Goal: Task Accomplishment & Management: Manage account settings

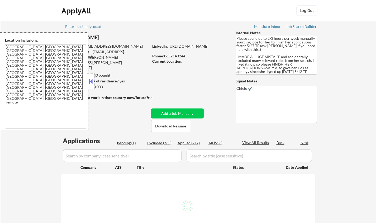
select select ""pending""
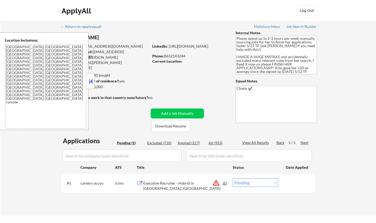
click at [258, 144] on div "View All Results" at bounding box center [256, 142] width 28 height 5
click at [183, 143] on div "Applied (217)" at bounding box center [191, 143] width 26 height 5
click at [249, 143] on div "Paginate Results" at bounding box center [256, 142] width 28 height 5
click at [189, 143] on div "Applied (217)" at bounding box center [191, 143] width 26 height 5
select select ""applied""
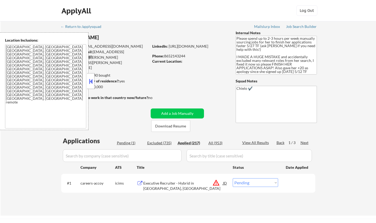
select select ""applied""
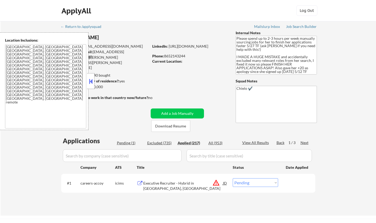
select select ""applied""
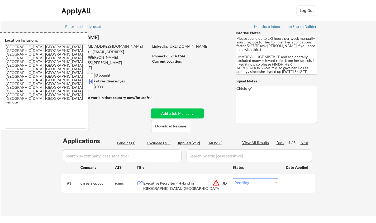
select select ""applied""
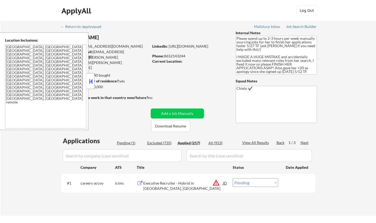
select select ""applied""
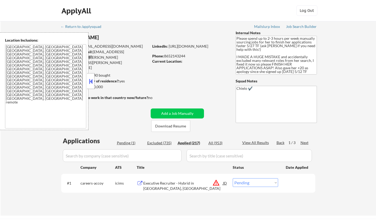
select select ""applied""
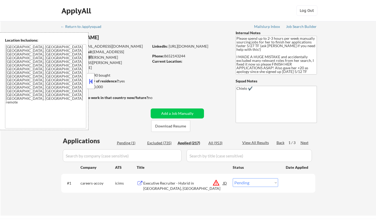
select select ""applied""
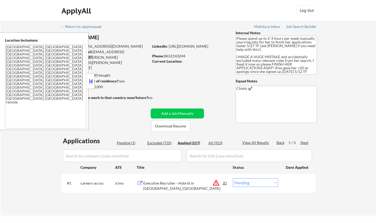
select select ""applied""
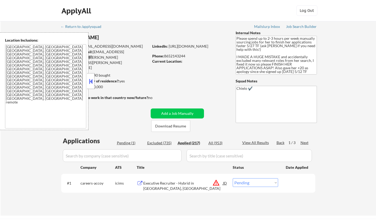
select select ""applied""
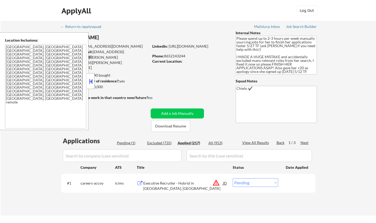
select select ""applied""
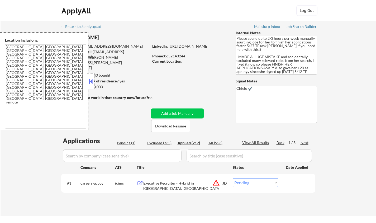
select select ""applied""
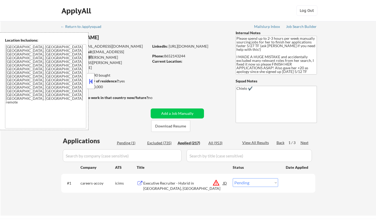
select select ""applied""
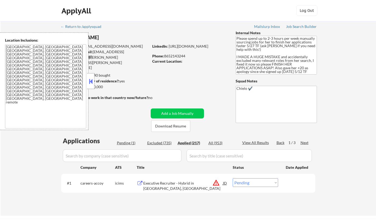
select select ""applied""
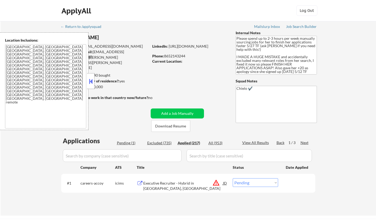
select select ""applied""
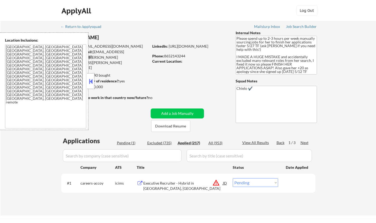
select select ""applied""
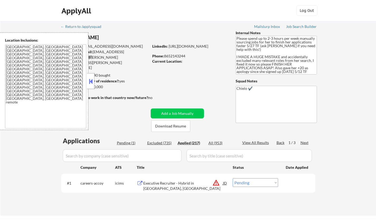
select select ""applied""
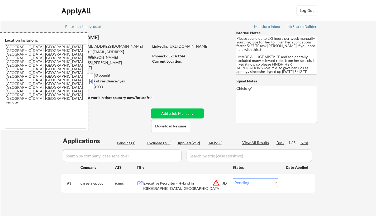
select select ""applied""
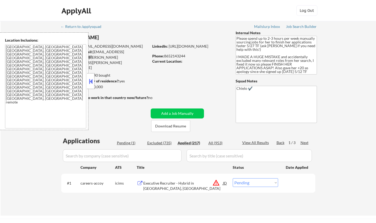
select select ""applied""
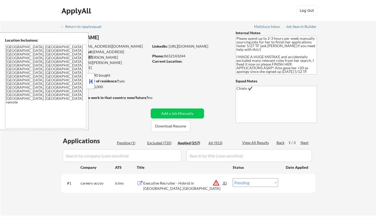
select select ""applied""
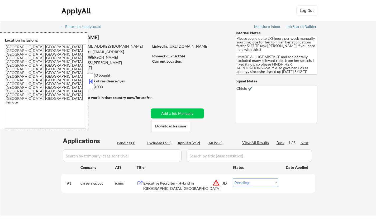
select select ""applied""
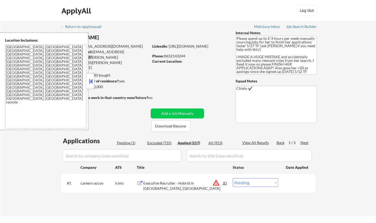
select select ""applied""
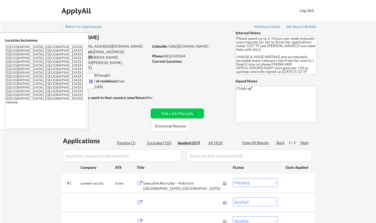
select select ""applied""
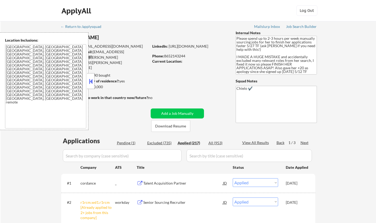
click at [88, 80] on button at bounding box center [91, 82] width 6 height 8
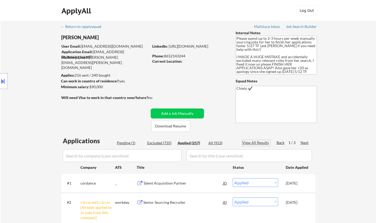
click at [253, 143] on div "View All Results" at bounding box center [256, 142] width 28 height 5
select select ""applied""
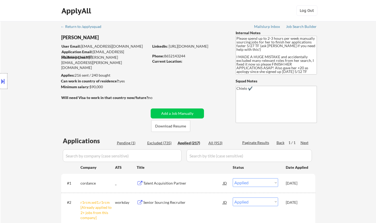
select select ""applied""
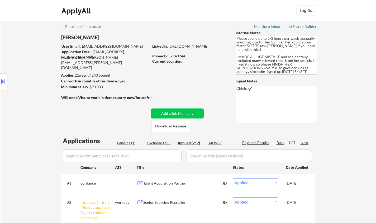
select select ""applied""
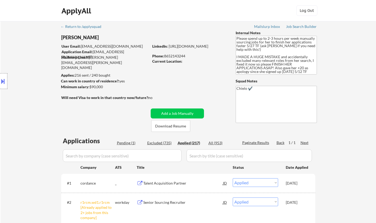
select select ""applied""
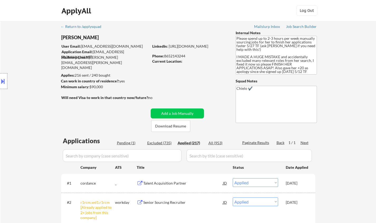
select select ""applied""
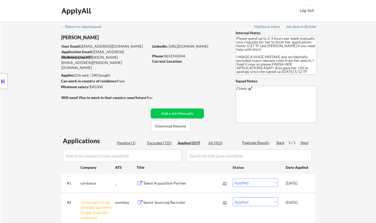
select select ""applied""
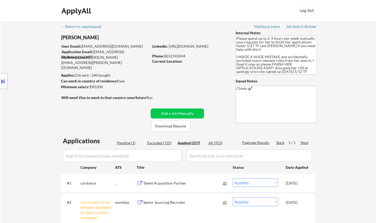
select select ""applied""
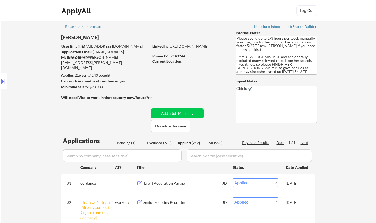
select select ""applied""
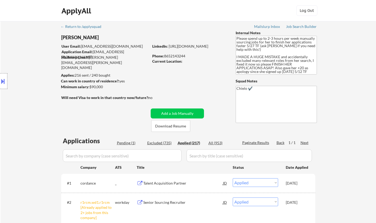
select select ""applied""
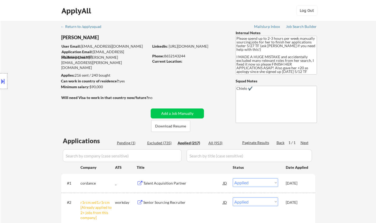
select select ""applied""
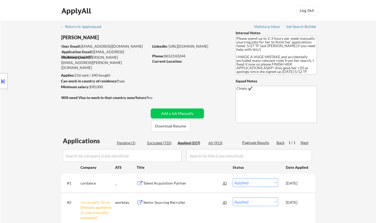
select select ""applied""
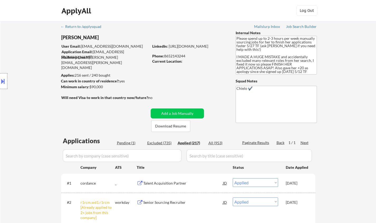
select select ""applied""
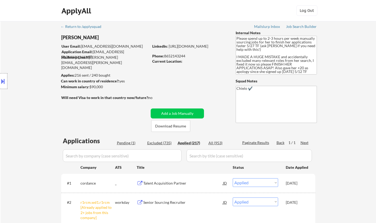
select select ""applied""
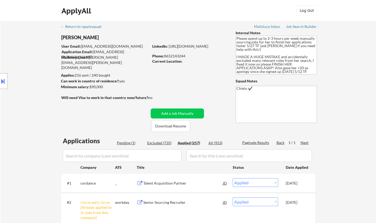
select select ""applied""
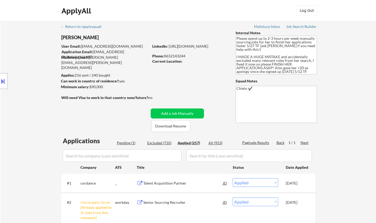
select select ""applied""
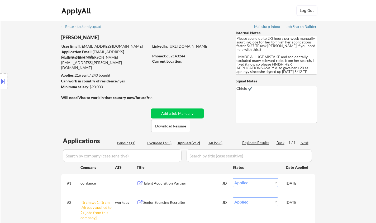
select select ""applied""
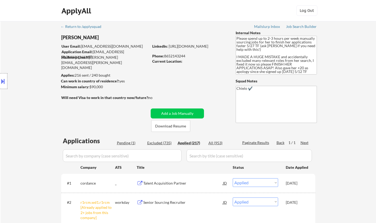
select select ""applied""
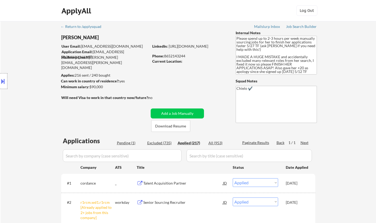
select select ""applied""
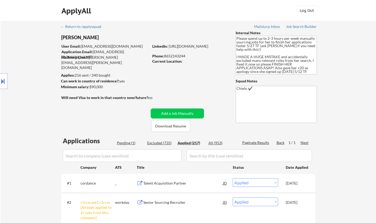
select select ""applied""
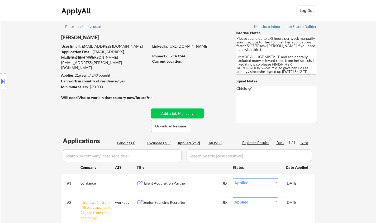
select select ""applied""
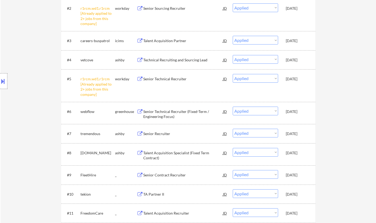
scroll to position [2117, 0]
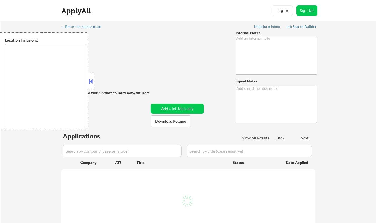
type textarea "Please spend up to 2-3 hours per week manually sourcing jobs for her to finish …"
type textarea "Chielo ✔️"
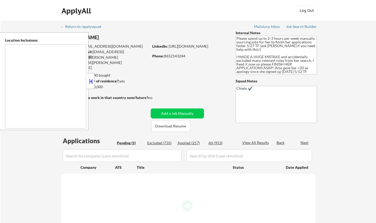
type textarea "Knoxville, TN Farragut, TN Maryville, TN Alcoa, TN Oak Ridge, TN Lenoir City, T…"
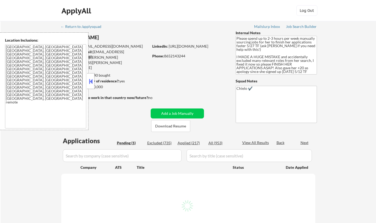
select select ""pending""
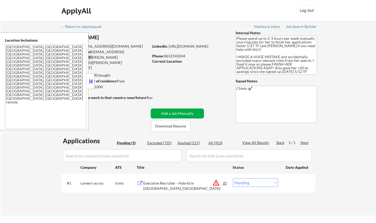
click at [182, 115] on button "Add a Job Manually" at bounding box center [177, 114] width 53 height 10
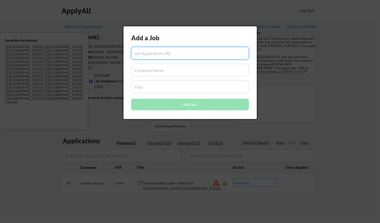
click at [163, 52] on input "input" at bounding box center [190, 53] width 118 height 13
paste input "https://job-boards.greenhouse.io/merceradvisors/jobs/4883102008"
type input "https://job-boards.greenhouse.io/merceradvisors/jobs/4883102008"
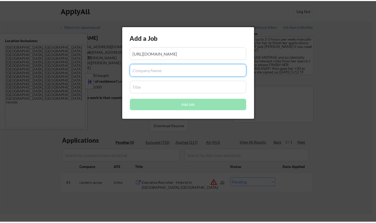
scroll to position [0, 0]
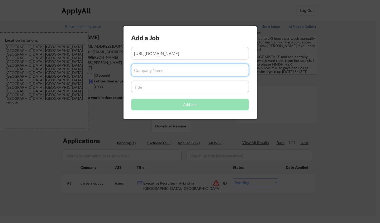
click at [160, 71] on input "input" at bounding box center [190, 70] width 118 height 13
click at [158, 70] on input "input" at bounding box center [190, 70] width 118 height 13
paste input "merceradvisors"
type input "merceradvisors"
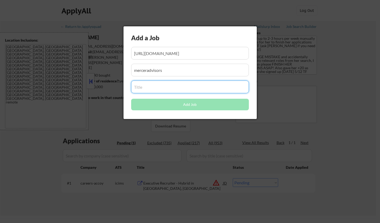
click at [150, 89] on input "input" at bounding box center [190, 87] width 118 height 13
click at [164, 87] on input "input" at bounding box center [190, 87] width 118 height 13
paste input "Talent Acquisition Partner (Tax, Estate Planning)"
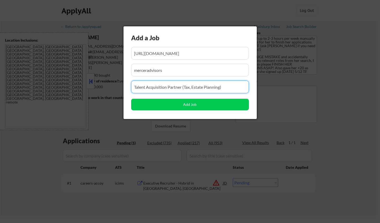
type input "Talent Acquisition Partner (Tax, Estate Planning)"
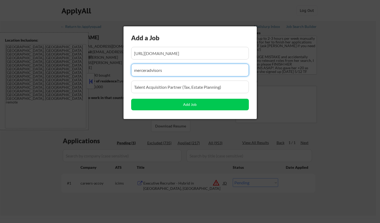
click at [147, 70] on input "input" at bounding box center [190, 70] width 118 height 13
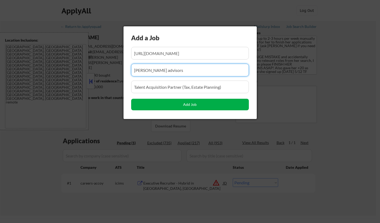
type input "mercer advisors"
click at [179, 106] on button "Add Job" at bounding box center [190, 105] width 118 height 12
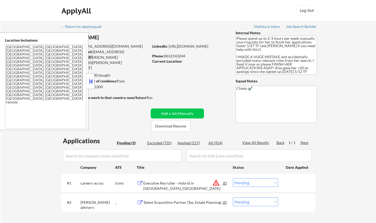
click at [91, 82] on button at bounding box center [91, 82] width 6 height 8
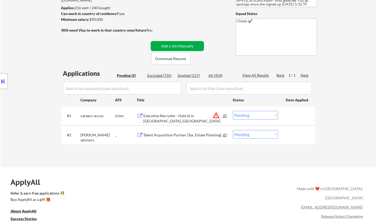
scroll to position [79, 0]
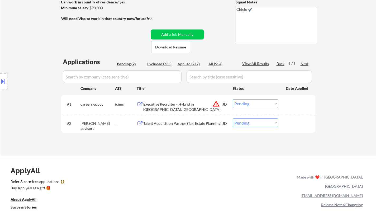
drag, startPoint x: 254, startPoint y: 123, endPoint x: 253, endPoint y: 126, distance: 2.7
click at [253, 124] on select "Choose an option... Pending Applied Excluded (Questions) Excluded (Expired) Exc…" at bounding box center [255, 123] width 45 height 9
select select ""applied""
click at [233, 119] on select "Choose an option... Pending Applied Excluded (Questions) Excluded (Expired) Exc…" at bounding box center [255, 123] width 45 height 9
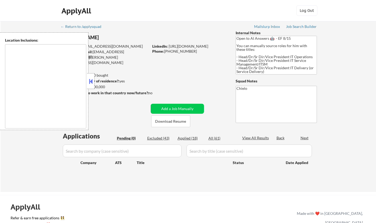
click at [191, 139] on div "Applied (18)" at bounding box center [191, 138] width 26 height 5
select select ""applied""
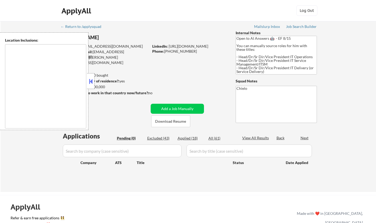
select select ""applied""
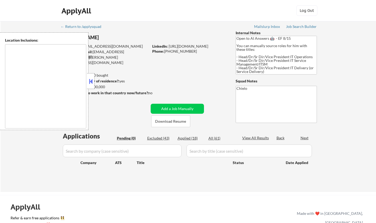
select select ""applied""
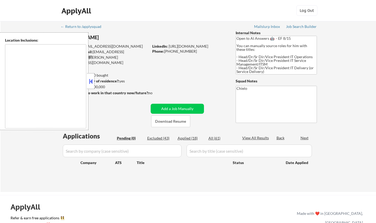
select select ""applied""
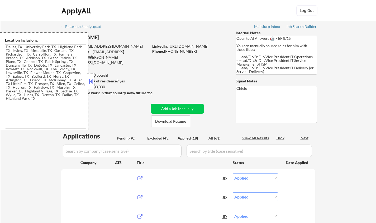
type textarea "[GEOGRAPHIC_DATA], [GEOGRAPHIC_DATA] [GEOGRAPHIC_DATA], [GEOGRAPHIC_DATA] [GEOG…"
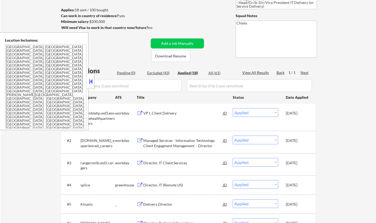
scroll to position [79, 0]
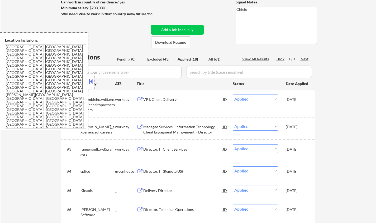
click at [91, 80] on button at bounding box center [91, 82] width 6 height 8
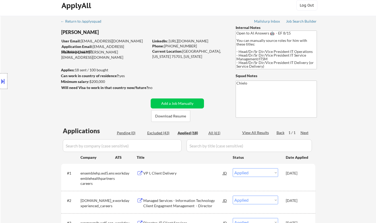
scroll to position [0, 0]
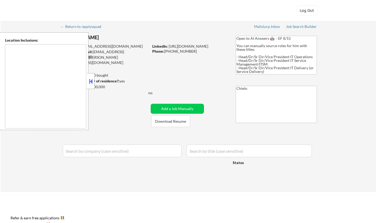
type textarea "[GEOGRAPHIC_DATA], [GEOGRAPHIC_DATA] [GEOGRAPHIC_DATA], [GEOGRAPHIC_DATA] [GEOG…"
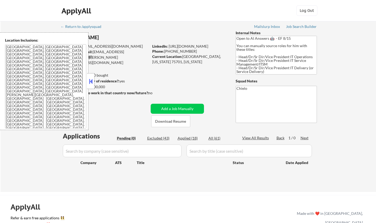
click at [89, 81] on button at bounding box center [91, 82] width 6 height 8
